Goal: Task Accomplishment & Management: Use online tool/utility

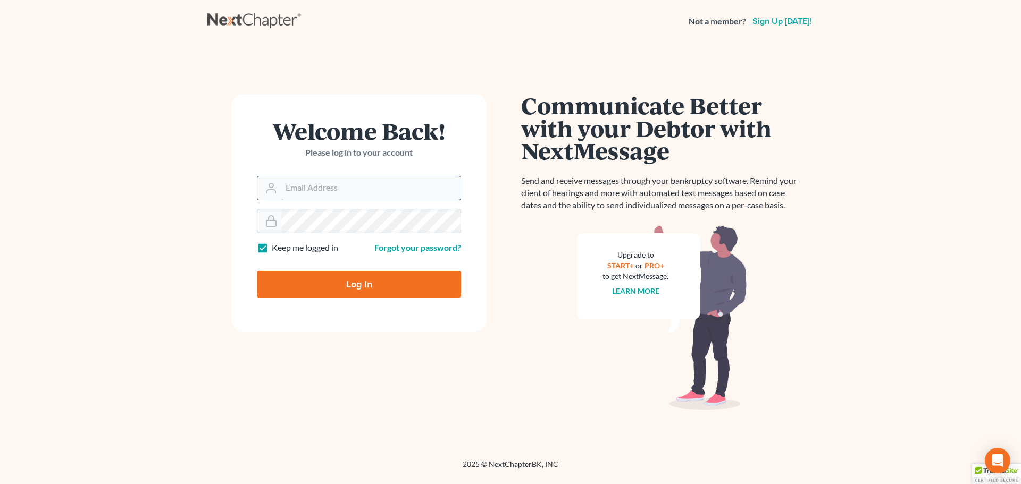
click at [359, 191] on input "Email Address" at bounding box center [370, 187] width 179 height 23
type input "[EMAIL_ADDRESS][DOMAIN_NAME]"
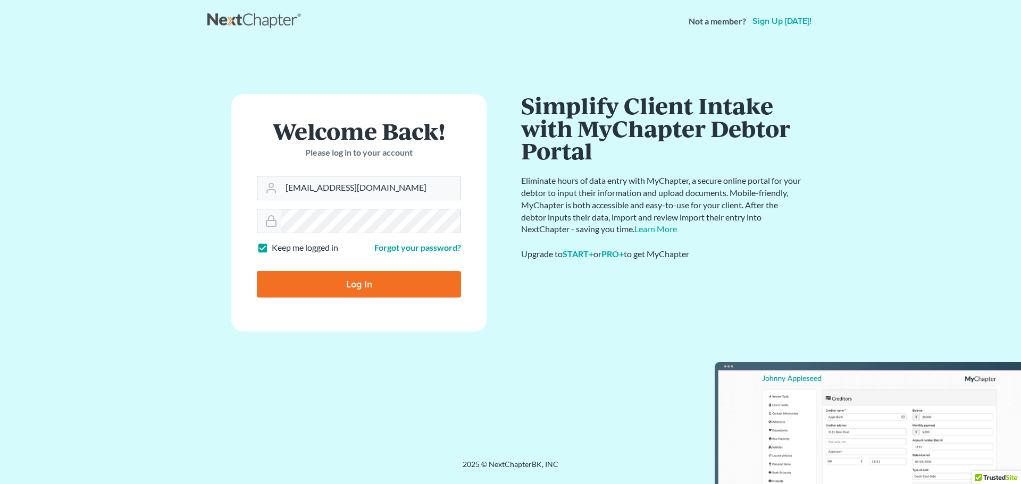
drag, startPoint x: 364, startPoint y: 283, endPoint x: 554, endPoint y: 310, distance: 192.2
click at [366, 283] on input "Log In" at bounding box center [359, 284] width 204 height 27
type input "Thinking..."
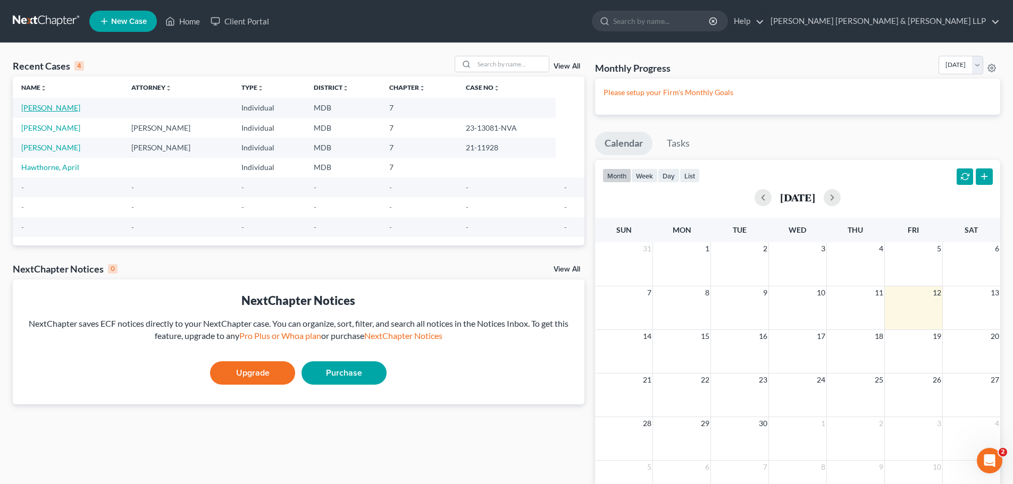
drag, startPoint x: 56, startPoint y: 108, endPoint x: 291, endPoint y: 163, distance: 240.8
click at [56, 108] on link "[PERSON_NAME]" at bounding box center [50, 107] width 59 height 9
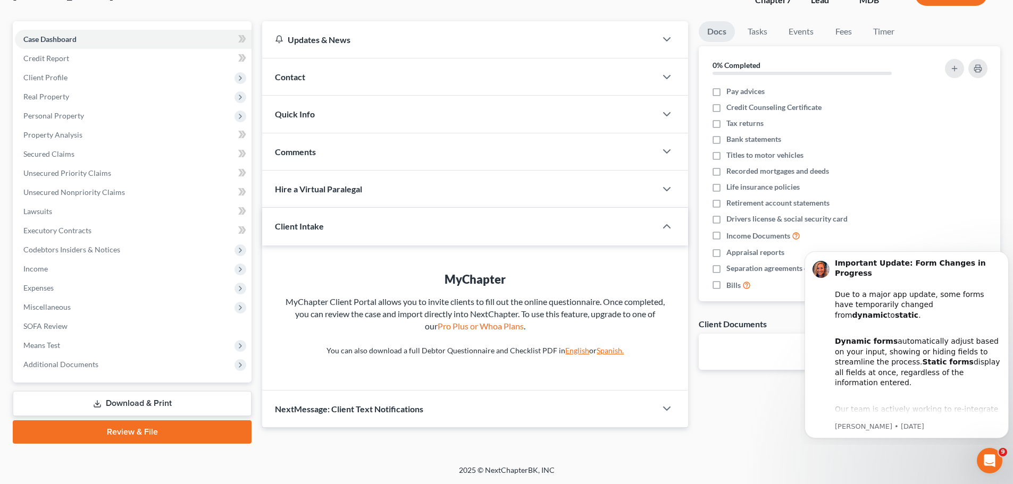
click at [276, 462] on div "[PERSON_NAME] Upgraded Chapter Chapter 7 Status Lead District MDB Preview Petit…" at bounding box center [506, 213] width 1013 height 503
